Goal: Transaction & Acquisition: Purchase product/service

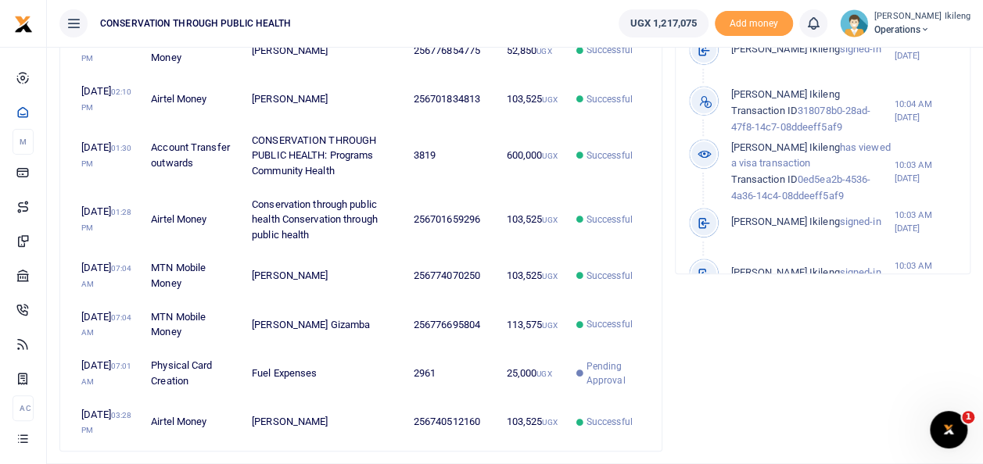
scroll to position [634, 0]
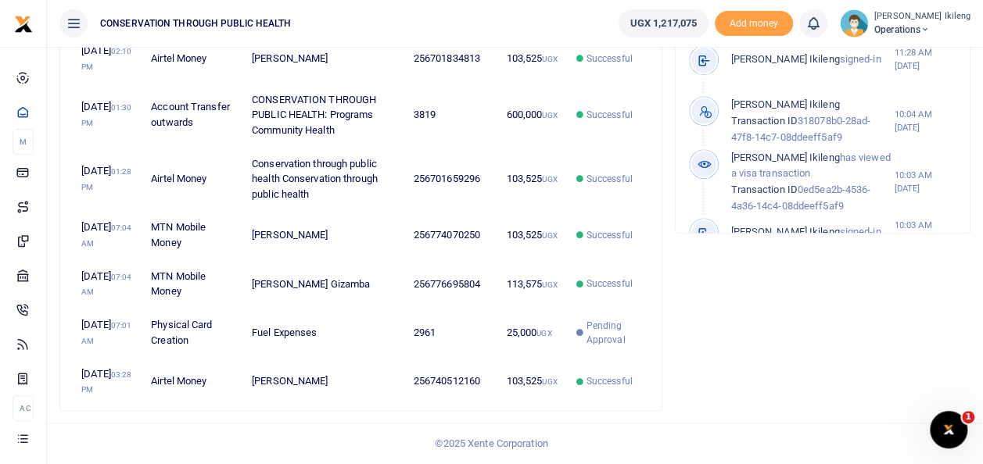
scroll to position [281, 0]
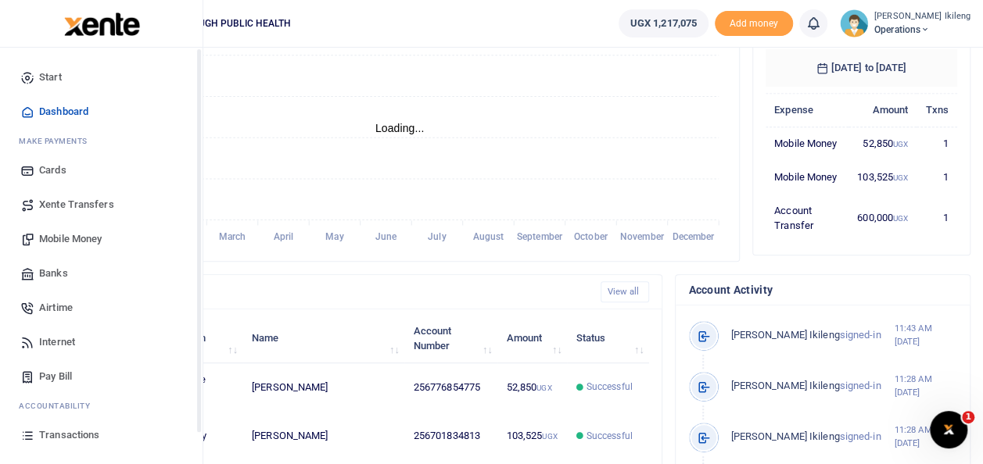
click at [66, 242] on span "Mobile Money" at bounding box center [70, 239] width 63 height 16
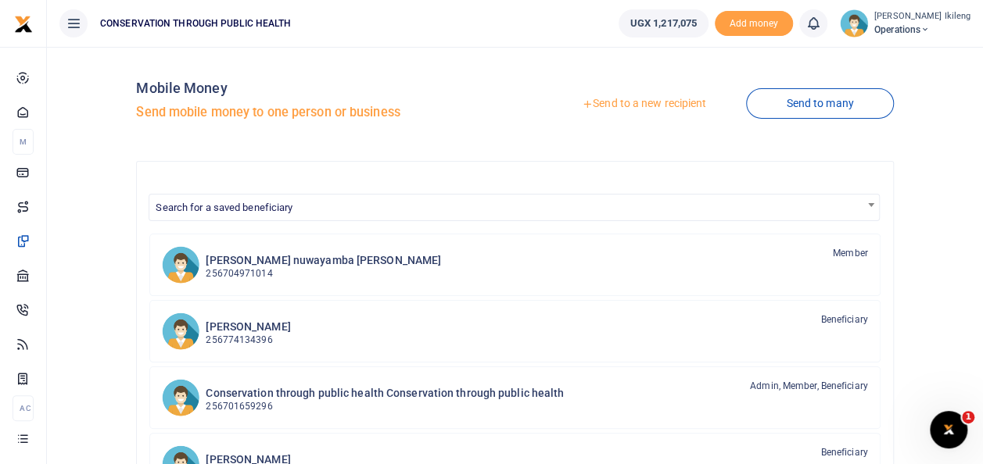
click at [685, 98] on link "Send to a new recipient" at bounding box center [644, 104] width 204 height 28
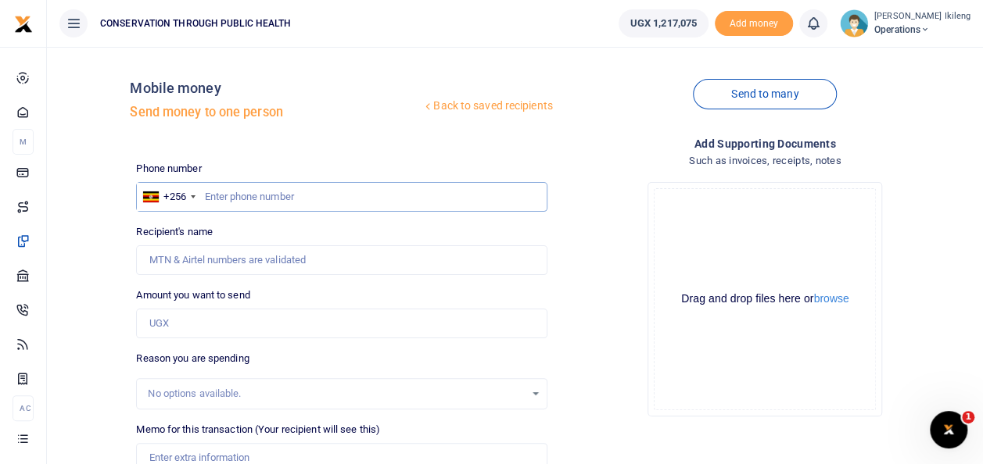
click at [226, 198] on input "text" at bounding box center [341, 197] width 410 height 30
type input "774070250"
type input "[PERSON_NAME]"
type input "774070250"
click at [503, 325] on input "Amount you want to send" at bounding box center [341, 324] width 410 height 30
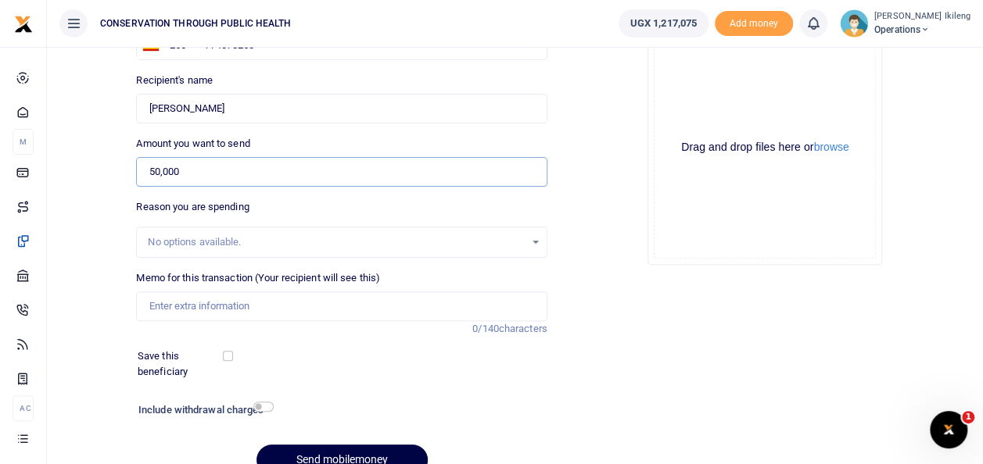
scroll to position [156, 0]
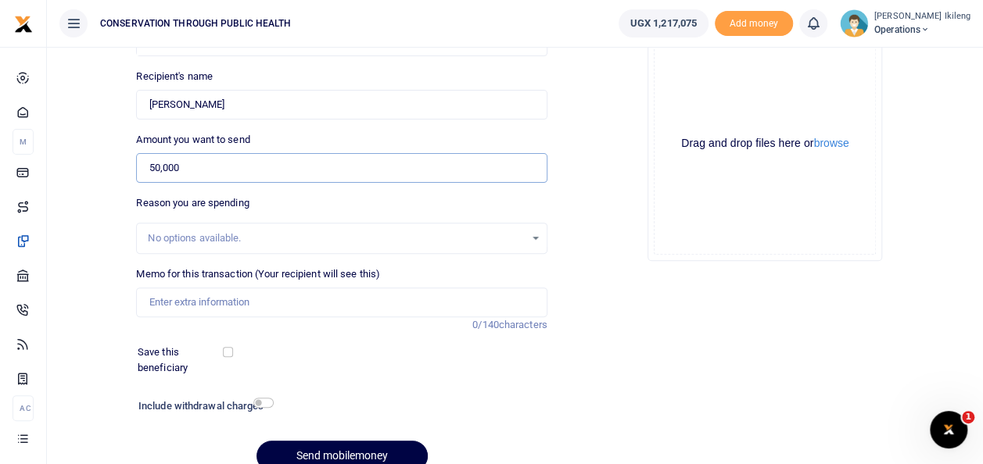
type input "50,000"
click at [503, 301] on input "Memo for this transaction (Your recipient will see this)" at bounding box center [341, 303] width 410 height 30
type input "fuel of office work"
click at [266, 406] on input "checkbox" at bounding box center [263, 403] width 20 height 10
checkbox input "true"
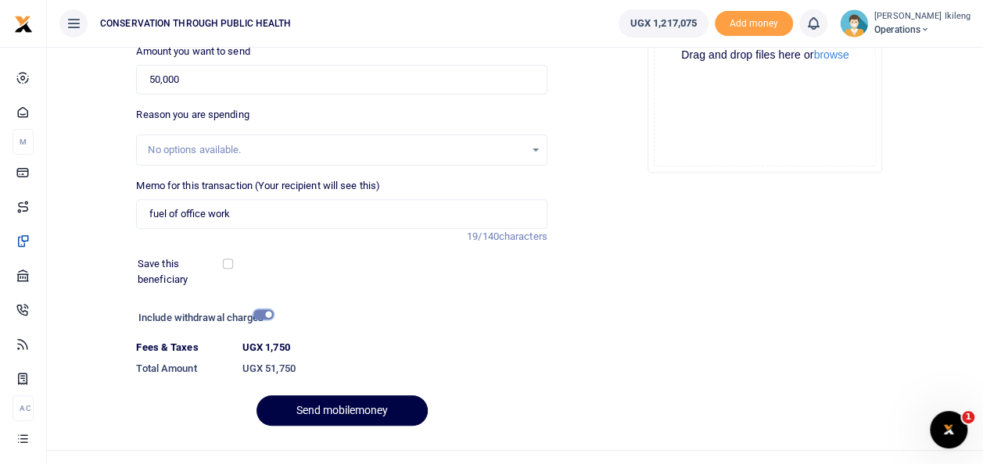
scroll to position [270, 0]
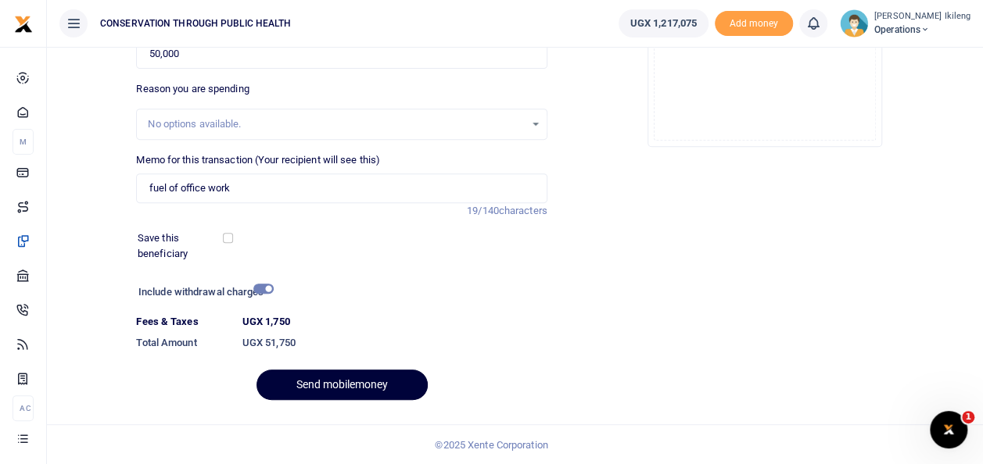
click at [372, 378] on button "Send mobilemoney" at bounding box center [341, 385] width 171 height 30
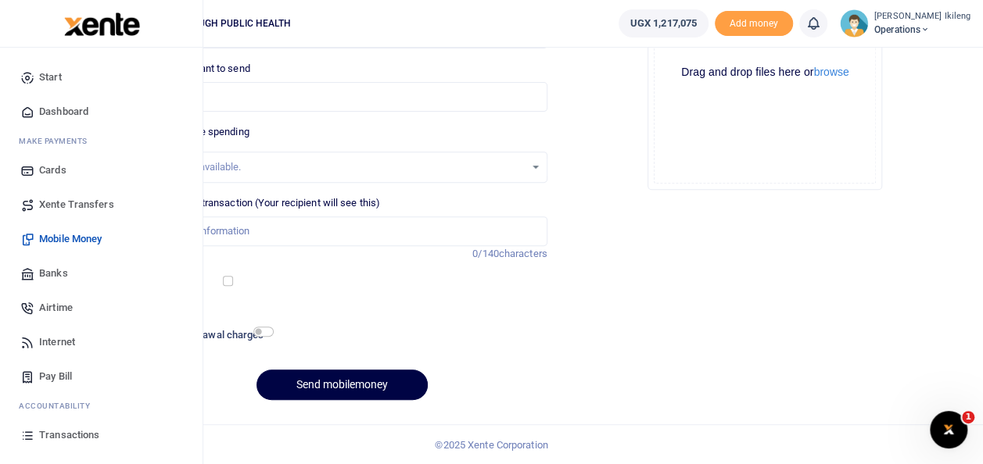
click at [74, 105] on span "Dashboard" at bounding box center [63, 112] width 49 height 16
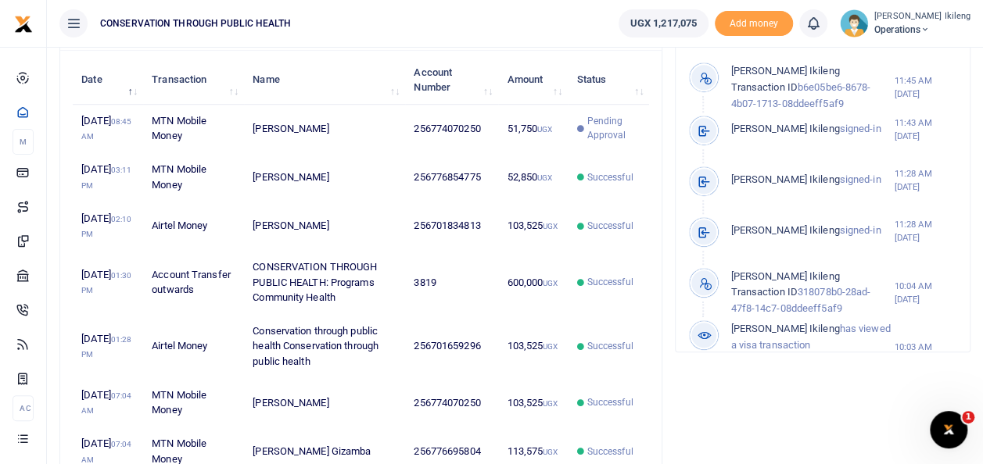
scroll to position [542, 0]
